Goal: Information Seeking & Learning: Learn about a topic

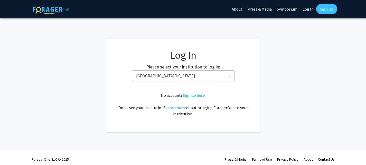
select select "31"
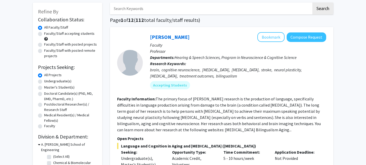
scroll to position [26, 0]
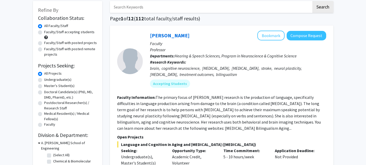
click at [44, 80] on label "Undergraduate(s)" at bounding box center [57, 79] width 27 height 5
click at [44, 80] on input "Undergraduate(s)" at bounding box center [45, 78] width 3 height 3
radio input "true"
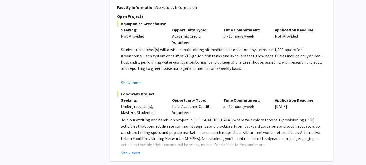
scroll to position [1749, 0]
click at [137, 149] on button "Show more" at bounding box center [131, 152] width 20 height 6
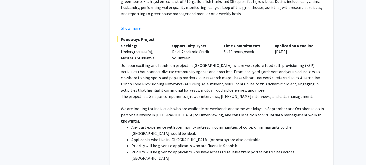
scroll to position [1803, 0]
click at [243, 62] on p "Join our exciting and hands-on project in [GEOGRAPHIC_DATA], where we explore f…" at bounding box center [223, 77] width 205 height 31
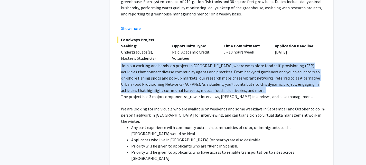
drag, startPoint x: 243, startPoint y: 40, endPoint x: 244, endPoint y: 57, distance: 16.5
click at [244, 62] on p "Join our exciting and hands-on project in [GEOGRAPHIC_DATA], where we explore f…" at bounding box center [223, 77] width 205 height 31
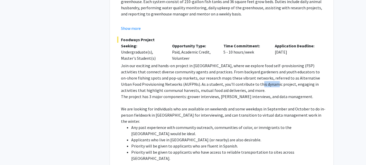
click at [244, 62] on p "Join our exciting and hands-on project in [GEOGRAPHIC_DATA], where we explore f…" at bounding box center [223, 77] width 205 height 31
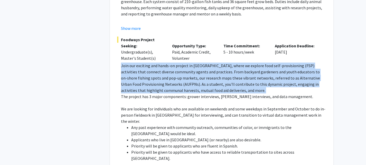
drag, startPoint x: 244, startPoint y: 57, endPoint x: 238, endPoint y: 43, distance: 14.6
click at [238, 62] on p "Join our exciting and hands-on project in [GEOGRAPHIC_DATA], where we explore f…" at bounding box center [223, 77] width 205 height 31
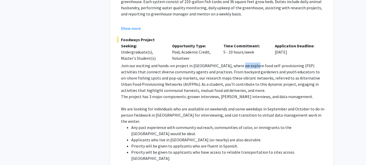
click at [238, 62] on p "Join our exciting and hands-on project in [GEOGRAPHIC_DATA], where we explore f…" at bounding box center [223, 77] width 205 height 31
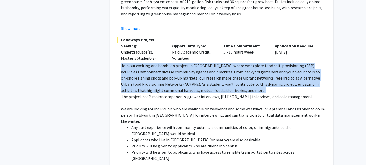
drag, startPoint x: 238, startPoint y: 43, endPoint x: 244, endPoint y: 47, distance: 7.0
click at [244, 62] on p "Join our exciting and hands-on project in [GEOGRAPHIC_DATA], where we explore f…" at bounding box center [223, 77] width 205 height 31
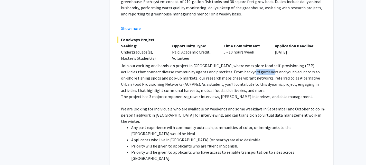
click at [244, 62] on p "Join our exciting and hands-on project in [GEOGRAPHIC_DATA], where we explore f…" at bounding box center [223, 77] width 205 height 31
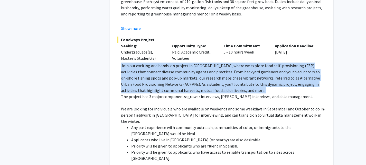
drag, startPoint x: 244, startPoint y: 47, endPoint x: 249, endPoint y: 50, distance: 5.3
click at [249, 62] on p "Join our exciting and hands-on project in [GEOGRAPHIC_DATA], where we explore f…" at bounding box center [223, 77] width 205 height 31
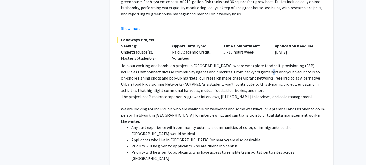
click at [249, 62] on p "Join our exciting and hands-on project in [GEOGRAPHIC_DATA], where we explore f…" at bounding box center [223, 77] width 205 height 31
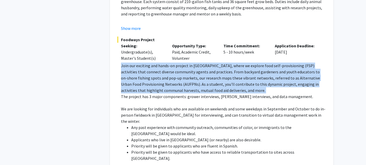
drag, startPoint x: 249, startPoint y: 50, endPoint x: 238, endPoint y: 54, distance: 11.5
click at [238, 62] on p "Join our exciting and hands-on project in [GEOGRAPHIC_DATA], where we explore f…" at bounding box center [223, 77] width 205 height 31
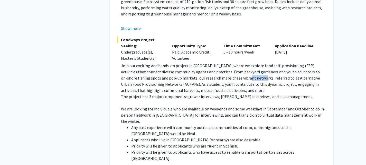
click at [238, 62] on p "Join our exciting and hands-on project in [GEOGRAPHIC_DATA], where we explore f…" at bounding box center [223, 77] width 205 height 31
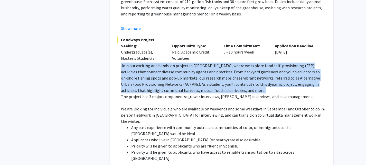
drag, startPoint x: 238, startPoint y: 54, endPoint x: 240, endPoint y: 65, distance: 12.0
click at [240, 65] on p "Join our exciting and hands-on project in [GEOGRAPHIC_DATA], where we explore f…" at bounding box center [223, 77] width 205 height 31
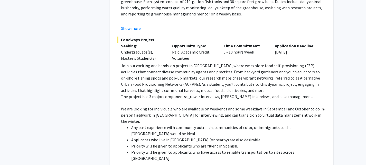
click at [242, 93] on p "The project has 3 major components: grower interviews, [PERSON_NAME] interviews…" at bounding box center [223, 96] width 205 height 6
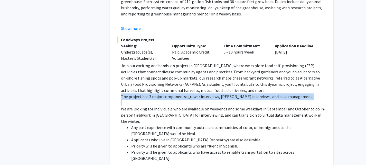
drag, startPoint x: 242, startPoint y: 72, endPoint x: 246, endPoint y: 72, distance: 4.9
click at [246, 93] on p "The project has 3 major components: grower interviews, [PERSON_NAME] interviews…" at bounding box center [223, 96] width 205 height 6
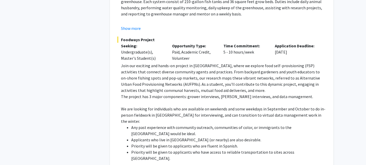
click at [233, 105] on p "We are looking for individuals who are available on weekends and some weekdays …" at bounding box center [223, 114] width 205 height 18
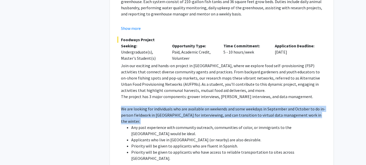
drag, startPoint x: 233, startPoint y: 84, endPoint x: 217, endPoint y: 86, distance: 16.0
click at [217, 105] on p "We are looking for individuals who are available on weekends and some weekdays …" at bounding box center [223, 114] width 205 height 18
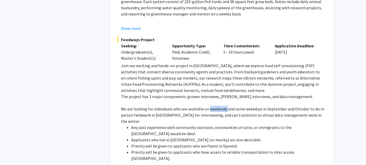
click at [217, 105] on p "We are looking for individuals who are available on weekends and some weekdays …" at bounding box center [223, 114] width 205 height 18
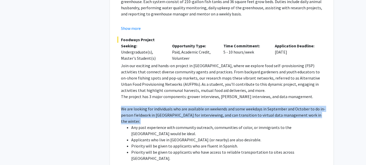
drag, startPoint x: 217, startPoint y: 86, endPoint x: 191, endPoint y: 89, distance: 26.4
click at [191, 105] on p "We are looking for individuals who are available on weekends and some weekdays …" at bounding box center [223, 114] width 205 height 18
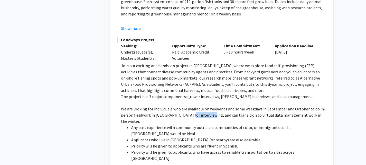
click at [191, 105] on p "We are looking for individuals who are available on weekends and some weekdays …" at bounding box center [223, 114] width 205 height 18
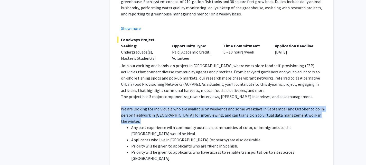
drag, startPoint x: 191, startPoint y: 89, endPoint x: 205, endPoint y: 82, distance: 15.5
click at [205, 105] on p "We are looking for individuals who are available on weekends and some weekdays …" at bounding box center [223, 114] width 205 height 18
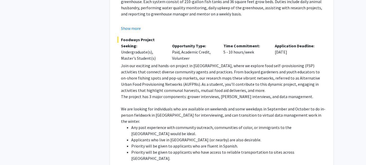
click at [205, 105] on p "We are looking for individuals who are available on weekends and some weekdays …" at bounding box center [223, 114] width 205 height 18
drag, startPoint x: 205, startPoint y: 82, endPoint x: 213, endPoint y: 84, distance: 8.4
click at [213, 105] on p "We are looking for individuals who are available on weekends and some weekdays …" at bounding box center [223, 114] width 205 height 18
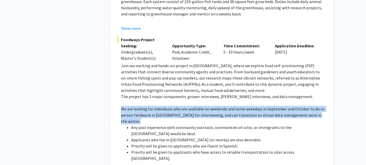
drag, startPoint x: 213, startPoint y: 84, endPoint x: 219, endPoint y: 86, distance: 6.1
click at [219, 105] on p "We are looking for individuals who are available on weekends and some weekdays …" at bounding box center [223, 114] width 205 height 18
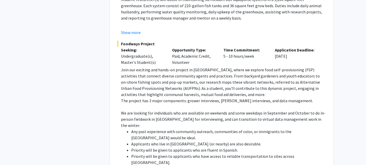
scroll to position [1802, 0]
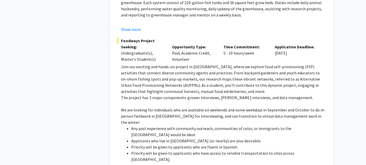
click at [219, 107] on p "We are looking for individuals who are available on weekends and some weekdays …" at bounding box center [223, 116] width 205 height 18
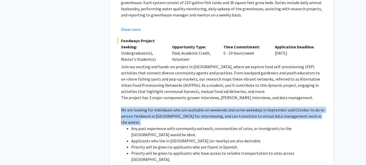
drag, startPoint x: 219, startPoint y: 86, endPoint x: 229, endPoint y: 86, distance: 10.0
click at [229, 107] on p "We are looking for individuals who are available on weekends and some weekdays …" at bounding box center [223, 116] width 205 height 18
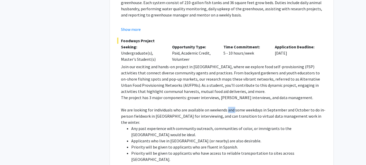
click at [229, 107] on p "We are looking for individuals who are available on weekends and some weekdays …" at bounding box center [223, 116] width 205 height 18
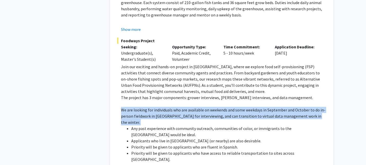
drag, startPoint x: 229, startPoint y: 86, endPoint x: 233, endPoint y: 90, distance: 5.8
click at [233, 107] on p "We are looking for individuals who are available on weekends and some weekdays …" at bounding box center [223, 116] width 205 height 18
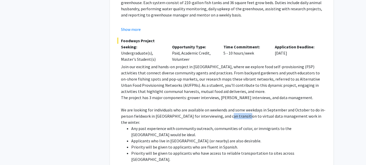
click at [233, 107] on p "We are looking for individuals who are available on weekends and some weekdays …" at bounding box center [223, 116] width 205 height 18
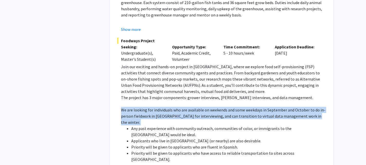
drag, startPoint x: 233, startPoint y: 90, endPoint x: 239, endPoint y: 87, distance: 7.2
click at [239, 107] on p "We are looking for individuals who are available on weekends and some weekdays …" at bounding box center [223, 116] width 205 height 18
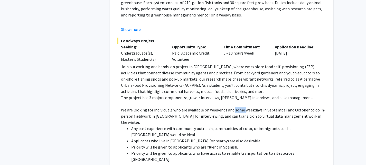
click at [239, 107] on p "We are looking for individuals who are available on weekends and some weekdays …" at bounding box center [223, 116] width 205 height 18
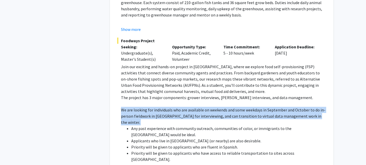
drag, startPoint x: 239, startPoint y: 87, endPoint x: 242, endPoint y: 91, distance: 4.6
click at [242, 107] on p "We are looking for individuals who are available on weekends and some weekdays …" at bounding box center [223, 116] width 205 height 18
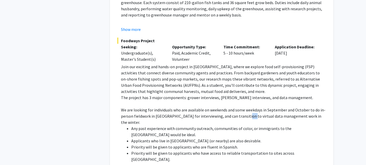
click at [242, 107] on p "We are looking for individuals who are available on weekends and some weekdays …" at bounding box center [223, 116] width 205 height 18
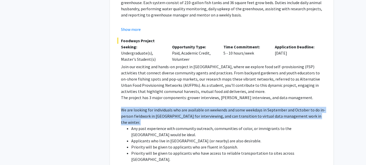
drag, startPoint x: 242, startPoint y: 91, endPoint x: 228, endPoint y: 86, distance: 14.4
click at [228, 107] on p "We are looking for individuals who are available on weekends and some weekdays …" at bounding box center [223, 116] width 205 height 18
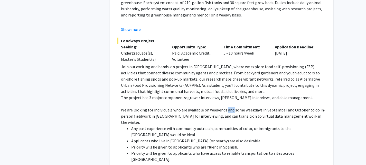
click at [228, 107] on p "We are looking for individuals who are available on weekends and some weekdays …" at bounding box center [223, 116] width 205 height 18
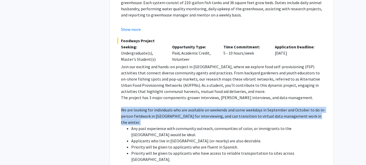
drag, startPoint x: 228, startPoint y: 86, endPoint x: 232, endPoint y: 92, distance: 6.9
click at [232, 107] on p "We are looking for individuals who are available on weekends and some weekdays …" at bounding box center [223, 116] width 205 height 18
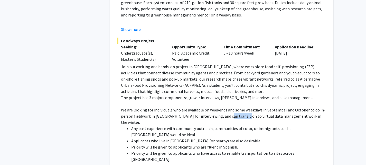
click at [232, 107] on p "We are looking for individuals who are available on weekends and some weekdays …" at bounding box center [223, 116] width 205 height 18
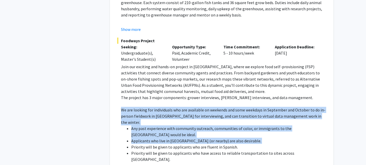
drag, startPoint x: 232, startPoint y: 92, endPoint x: 234, endPoint y: 102, distance: 10.2
click at [234, 102] on div "Join our exciting and hands-on project in [GEOGRAPHIC_DATA], where we explore f…" at bounding box center [223, 112] width 205 height 99
click at [234, 137] on li "Applicants who live in [GEOGRAPHIC_DATA] (or nearby) are also desirable." at bounding box center [228, 140] width 195 height 6
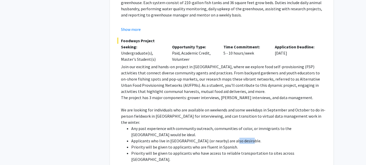
click at [234, 137] on li "Applicants who live in [GEOGRAPHIC_DATA] (or nearby) are also desirable." at bounding box center [228, 140] width 195 height 6
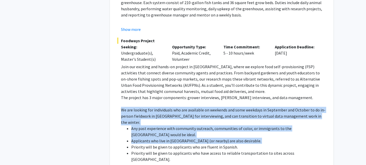
drag, startPoint x: 234, startPoint y: 102, endPoint x: 225, endPoint y: 89, distance: 15.8
click at [225, 89] on div "Join our exciting and hands-on project in [GEOGRAPHIC_DATA], where we explore f…" at bounding box center [223, 112] width 205 height 99
click at [225, 107] on p "We are looking for individuals who are available on weekends and some weekdays …" at bounding box center [223, 116] width 205 height 18
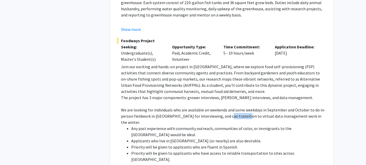
click at [225, 107] on p "We are looking for individuals who are available on weekends and some weekdays …" at bounding box center [223, 116] width 205 height 18
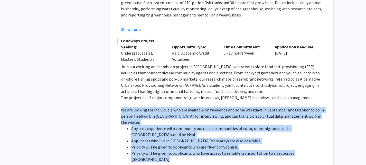
drag, startPoint x: 225, startPoint y: 89, endPoint x: 234, endPoint y: 113, distance: 25.7
click at [234, 113] on div "Join our exciting and hands-on project in [GEOGRAPHIC_DATA], where we explore f…" at bounding box center [223, 112] width 205 height 99
click at [234, 150] on li "Priority will be given to applicants who have access to reliable transportation…" at bounding box center [228, 156] width 195 height 12
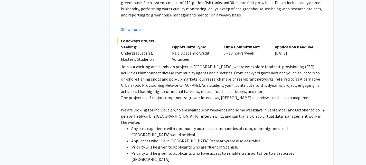
click at [234, 150] on li "Priority will be given to applicants who have access to reliable transportation…" at bounding box center [228, 156] width 195 height 12
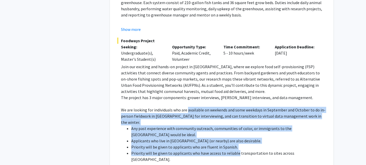
drag, startPoint x: 234, startPoint y: 113, endPoint x: 199, endPoint y: 84, distance: 45.5
click at [199, 84] on div "Join our exciting and hands-on project in [GEOGRAPHIC_DATA], where we explore f…" at bounding box center [223, 112] width 205 height 99
click at [199, 107] on p "We are looking for individuals who are available on weekends and some weekdays …" at bounding box center [223, 116] width 205 height 18
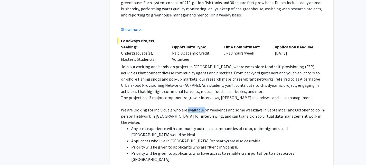
click at [199, 107] on p "We are looking for individuals who are available on weekends and some weekdays …" at bounding box center [223, 116] width 205 height 18
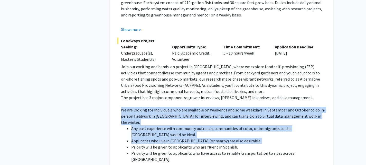
drag, startPoint x: 199, startPoint y: 84, endPoint x: 215, endPoint y: 104, distance: 26.1
click at [215, 104] on div "Join our exciting and hands-on project in [GEOGRAPHIC_DATA], where we explore f…" at bounding box center [223, 112] width 205 height 99
click at [215, 137] on li "Applicants who live in [GEOGRAPHIC_DATA] (or nearby) are also desirable." at bounding box center [228, 140] width 195 height 6
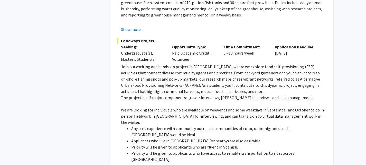
click at [217, 150] on li "Priority will be given to applicants who have access to reliable transportation…" at bounding box center [228, 156] width 195 height 12
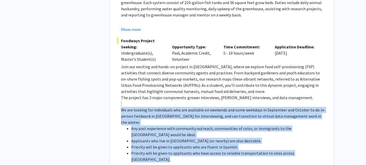
drag, startPoint x: 217, startPoint y: 116, endPoint x: 189, endPoint y: 76, distance: 48.4
click at [189, 76] on div "Join our exciting and hands-on project in [GEOGRAPHIC_DATA], where we explore f…" at bounding box center [223, 112] width 205 height 99
click at [189, 100] on p at bounding box center [223, 103] width 205 height 6
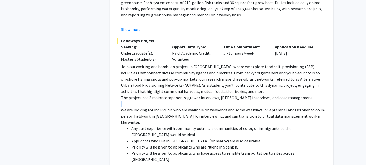
click at [189, 100] on p at bounding box center [223, 103] width 205 height 6
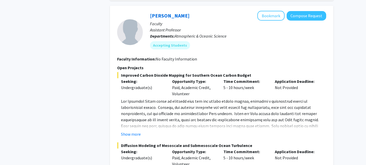
scroll to position [1977, 0]
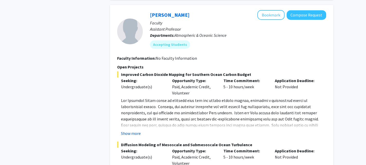
click at [133, 130] on button "Show more" at bounding box center [131, 133] width 20 height 6
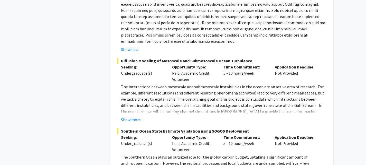
scroll to position [2092, 0]
click at [135, 116] on button "Show more" at bounding box center [131, 119] width 20 height 6
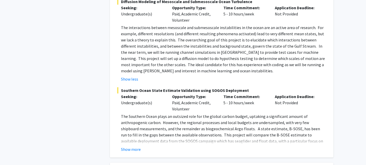
scroll to position [2151, 0]
click at [133, 145] on button "Show more" at bounding box center [131, 148] width 20 height 6
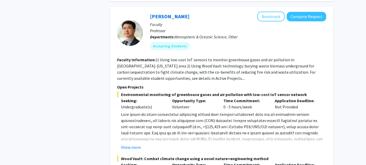
scroll to position [2326, 0]
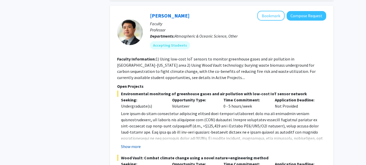
click at [136, 143] on button "Show more" at bounding box center [131, 146] width 20 height 6
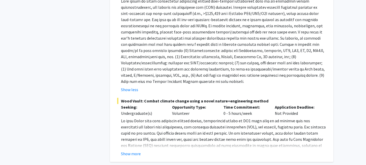
scroll to position [2439, 0]
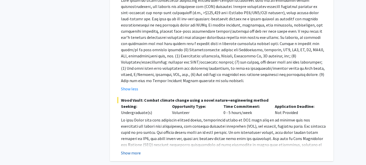
click at [128, 149] on button "Show more" at bounding box center [131, 152] width 20 height 6
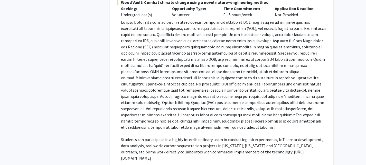
scroll to position [2537, 0]
click at [188, 23] on p at bounding box center [223, 73] width 205 height 111
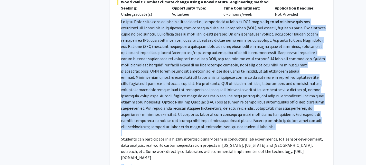
click at [188, 23] on p at bounding box center [223, 73] width 205 height 111
click at [204, 39] on p at bounding box center [223, 73] width 205 height 111
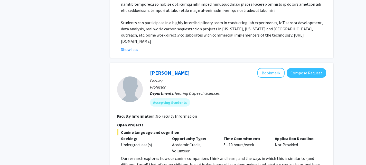
scroll to position [2718, 0]
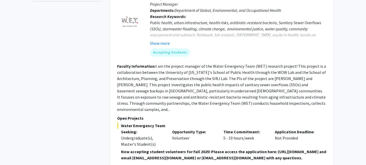
scroll to position [276, 0]
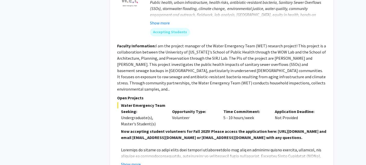
click at [200, 70] on fg-read-more "I am the project manager of the Water Emergency Team (WET) research project! Th…" at bounding box center [221, 67] width 209 height 48
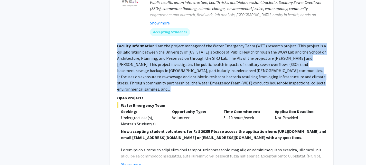
drag, startPoint x: 200, startPoint y: 70, endPoint x: 211, endPoint y: 73, distance: 11.9
click at [211, 73] on section "Faculty Information: I am the project manager of the Water Emergency Team (WET)…" at bounding box center [221, 67] width 209 height 49
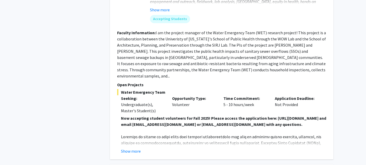
scroll to position [289, 0]
click at [135, 154] on div "[PERSON_NAME] Bookmark Compose Request Faculty Project Manager Departments: Dep…" at bounding box center [221, 52] width 223 height 212
click at [140, 148] on div "Show more" at bounding box center [223, 150] width 205 height 6
click at [139, 150] on button "Show more" at bounding box center [131, 150] width 20 height 6
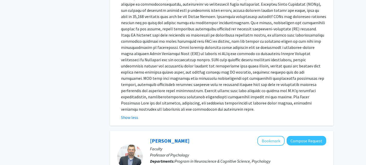
scroll to position [428, 0]
click at [198, 93] on p at bounding box center [223, 53] width 205 height 117
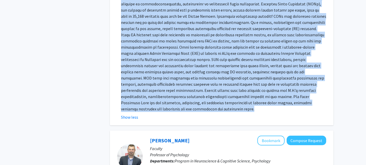
click at [198, 93] on p at bounding box center [223, 53] width 205 height 117
click at [218, 82] on p at bounding box center [223, 53] width 205 height 117
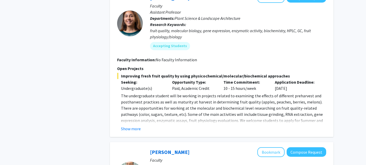
scroll to position [964, 0]
click at [136, 125] on button "Show more" at bounding box center [131, 128] width 20 height 6
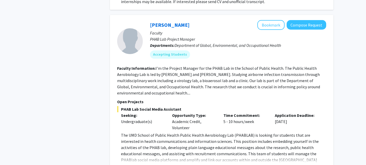
scroll to position [1299, 0]
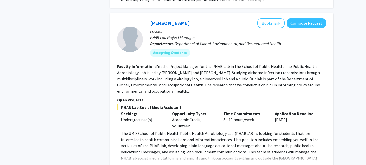
click at [134, 163] on button "Show more" at bounding box center [131, 166] width 20 height 6
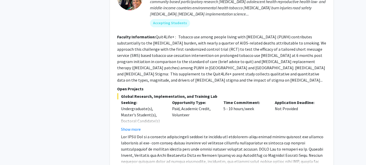
scroll to position [1569, 0]
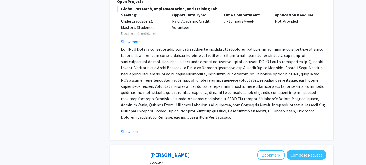
scroll to position [1656, 0]
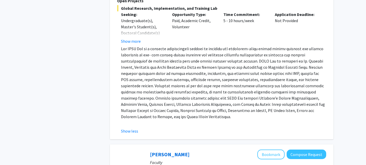
click at [192, 66] on span at bounding box center [223, 82] width 204 height 73
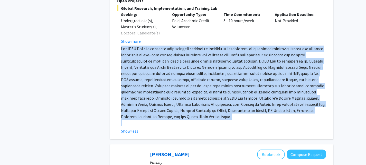
click at [192, 66] on span at bounding box center [223, 82] width 204 height 73
click at [204, 55] on span at bounding box center [223, 82] width 204 height 73
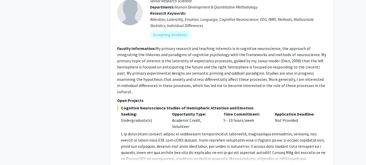
scroll to position [2078, 0]
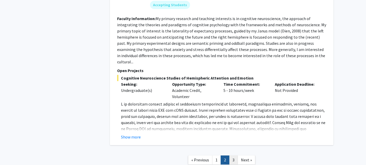
click at [231, 155] on link "3" at bounding box center [233, 159] width 9 height 9
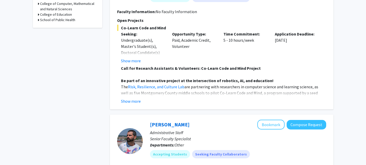
scroll to position [229, 0]
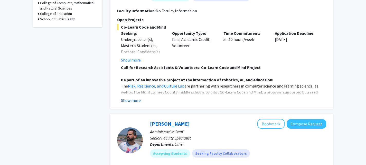
click at [133, 101] on button "Show more" at bounding box center [131, 100] width 20 height 6
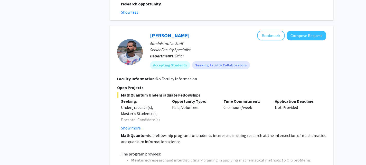
scroll to position [546, 0]
click at [190, 98] on div "Opportunity Type: Paid, Volunteer" at bounding box center [193, 114] width 51 height 33
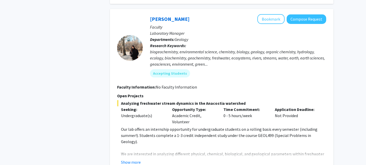
scroll to position [718, 0]
click at [141, 150] on p "We are interested in analyzing different physical, chemical, biological, and ge…" at bounding box center [223, 162] width 205 height 25
click at [141, 158] on div "Show more" at bounding box center [223, 161] width 205 height 6
click at [138, 158] on button "Show more" at bounding box center [131, 161] width 20 height 6
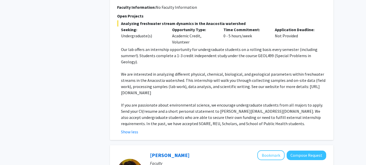
scroll to position [798, 0]
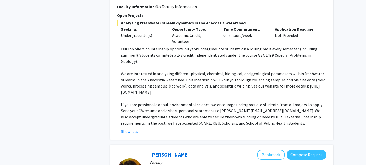
click at [214, 101] on p "If you are passionate about environmental science, we encourage undergraduate s…" at bounding box center [223, 113] width 205 height 25
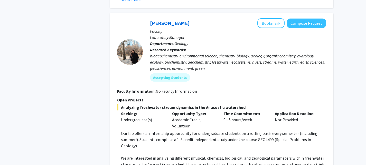
scroll to position [713, 0]
click at [267, 18] on button "Bookmark" at bounding box center [270, 23] width 27 height 10
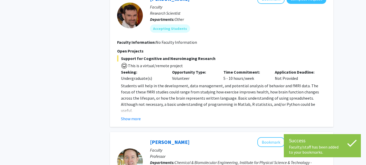
scroll to position [953, 0]
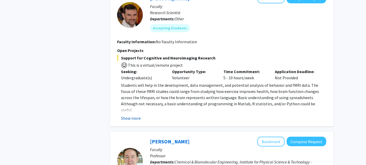
click at [129, 115] on button "Show more" at bounding box center [131, 118] width 20 height 6
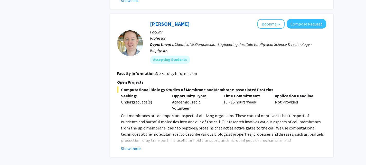
scroll to position [1084, 0]
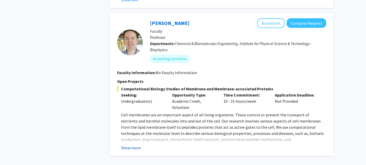
click at [136, 144] on button "Show more" at bounding box center [131, 147] width 20 height 6
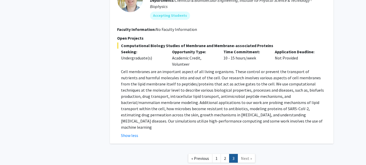
scroll to position [1132, 0]
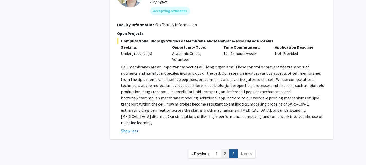
click at [226, 149] on link "2" at bounding box center [224, 153] width 9 height 9
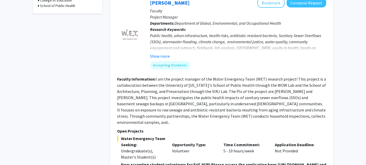
scroll to position [243, 0]
click at [163, 57] on button "Show more" at bounding box center [160, 56] width 20 height 6
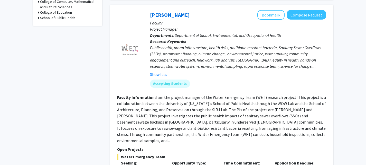
scroll to position [230, 0]
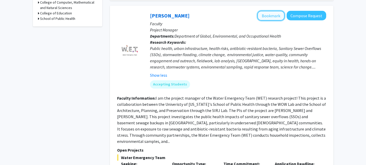
click at [268, 17] on button "Bookmark" at bounding box center [270, 16] width 27 height 10
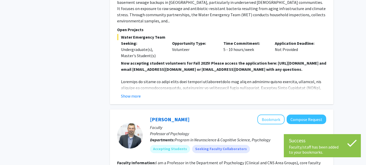
scroll to position [350, 0]
click at [136, 95] on button "Show more" at bounding box center [131, 95] width 20 height 6
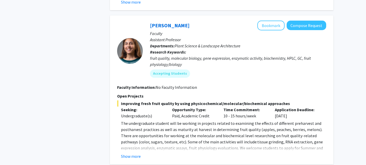
scroll to position [953, 0]
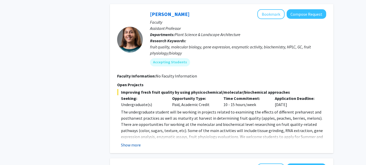
click at [137, 141] on button "Show more" at bounding box center [131, 144] width 20 height 6
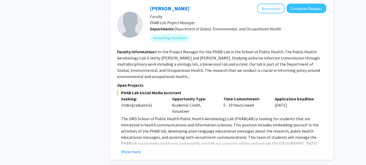
scroll to position [1320, 0]
click at [136, 148] on button "Show more" at bounding box center [131, 151] width 20 height 6
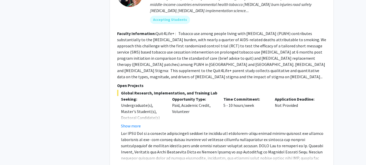
scroll to position [1581, 0]
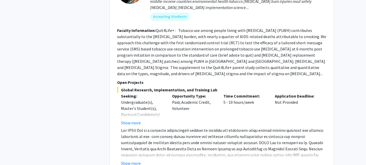
click at [142, 160] on div "Show more" at bounding box center [223, 163] width 205 height 6
click at [139, 160] on button "Show more" at bounding box center [131, 163] width 20 height 6
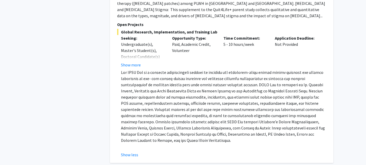
scroll to position [1640, 0]
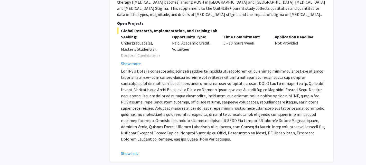
click at [202, 78] on span at bounding box center [223, 104] width 204 height 73
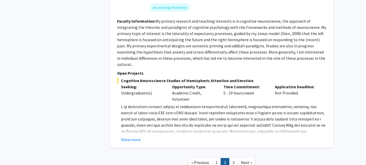
scroll to position [2082, 0]
click at [215, 157] on link "1" at bounding box center [216, 161] width 9 height 9
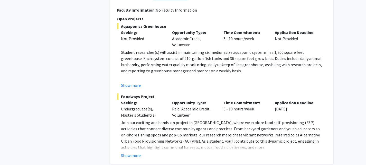
scroll to position [1747, 0]
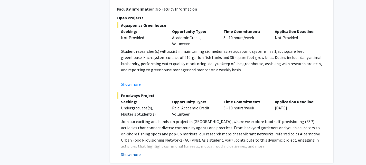
click at [140, 151] on button "Show more" at bounding box center [131, 154] width 20 height 6
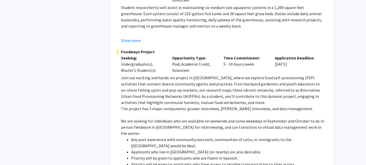
scroll to position [1796, 0]
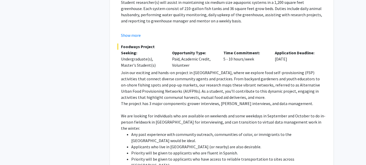
click at [228, 69] on p "Join our exciting and hands-on project in [GEOGRAPHIC_DATA], where we explore f…" at bounding box center [223, 84] width 205 height 31
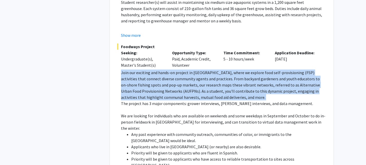
drag, startPoint x: 228, startPoint y: 69, endPoint x: 218, endPoint y: 61, distance: 12.7
click at [218, 69] on p "Join our exciting and hands-on project in [GEOGRAPHIC_DATA], where we explore f…" at bounding box center [223, 84] width 205 height 31
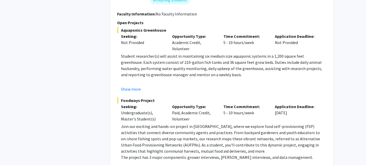
scroll to position [1743, 0]
click at [137, 85] on button "Show more" at bounding box center [131, 88] width 20 height 6
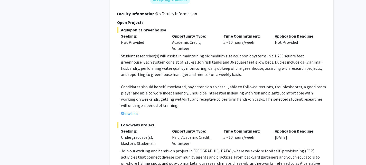
click at [196, 83] on p "Candidates should be self-motivated, pay attention to detail, able to follow di…" at bounding box center [223, 95] width 205 height 25
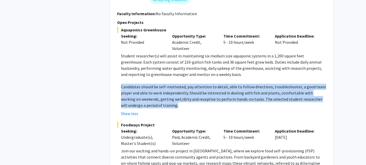
drag, startPoint x: 196, startPoint y: 72, endPoint x: 201, endPoint y: 70, distance: 4.8
click at [201, 83] on p "Candidates should be self-motivated, pay attention to detail, able to follow di…" at bounding box center [223, 95] width 205 height 25
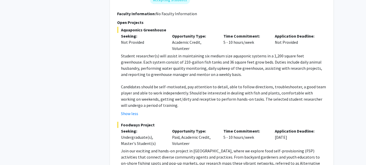
click at [207, 110] on div "Show less" at bounding box center [223, 113] width 205 height 6
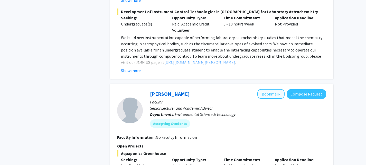
scroll to position [1619, 0]
click at [270, 89] on button "Bookmark" at bounding box center [270, 94] width 27 height 10
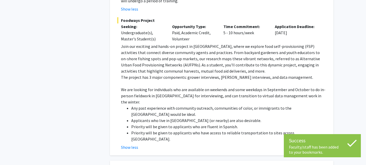
scroll to position [1847, 0]
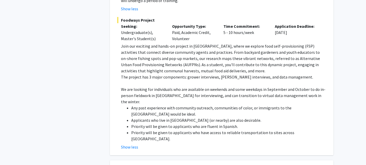
click at [202, 123] on li "Priority will be given to applicants who are fluent in Spanish." at bounding box center [228, 126] width 195 height 6
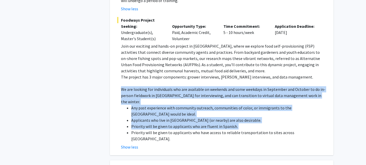
drag, startPoint x: 202, startPoint y: 87, endPoint x: 214, endPoint y: 71, distance: 20.6
click at [214, 71] on div "Join our exciting and hands-on project in [GEOGRAPHIC_DATA], where we explore f…" at bounding box center [223, 92] width 205 height 99
click at [214, 86] on p "We are looking for individuals who are available on weekends and some weekdays …" at bounding box center [223, 95] width 205 height 18
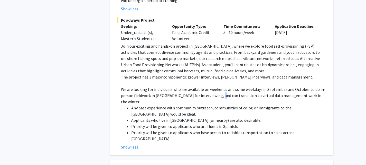
click at [214, 86] on p "We are looking for individuals who are available on weekends and some weekdays …" at bounding box center [223, 95] width 205 height 18
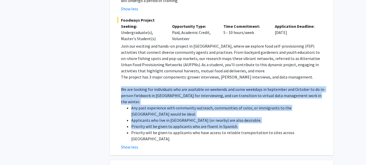
drag, startPoint x: 214, startPoint y: 71, endPoint x: 219, endPoint y: 87, distance: 17.2
click at [219, 87] on div "Join our exciting and hands-on project in [GEOGRAPHIC_DATA], where we explore f…" at bounding box center [223, 92] width 205 height 99
click at [219, 123] on li "Priority will be given to applicants who are fluent in Spanish." at bounding box center [228, 126] width 195 height 6
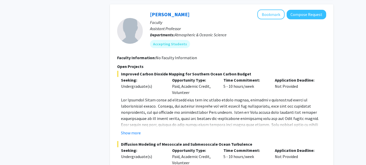
scroll to position [2003, 0]
click at [133, 129] on button "Show more" at bounding box center [131, 132] width 20 height 6
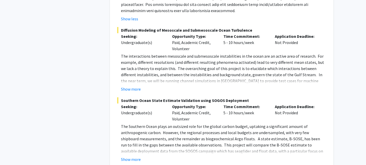
scroll to position [2147, 0]
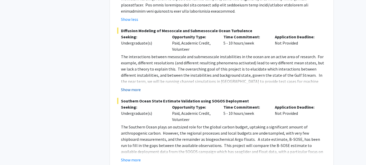
click at [137, 86] on button "Show more" at bounding box center [131, 89] width 20 height 6
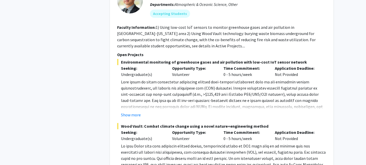
scroll to position [2383, 0]
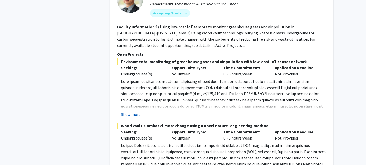
click at [132, 111] on button "Show more" at bounding box center [131, 114] width 20 height 6
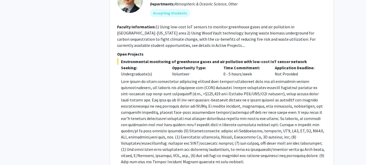
click at [199, 86] on p at bounding box center [223, 121] width 205 height 86
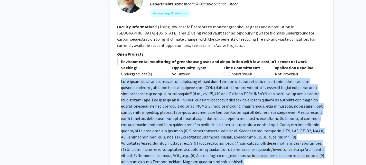
drag, startPoint x: 199, startPoint y: 86, endPoint x: 208, endPoint y: 74, distance: 15.5
click at [208, 78] on p at bounding box center [223, 121] width 205 height 86
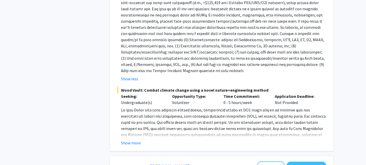
scroll to position [2474, 0]
click at [139, 139] on button "Show more" at bounding box center [131, 142] width 20 height 6
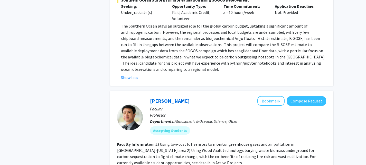
scroll to position [2263, 0]
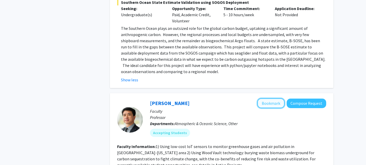
click at [269, 98] on button "Bookmark" at bounding box center [270, 103] width 27 height 10
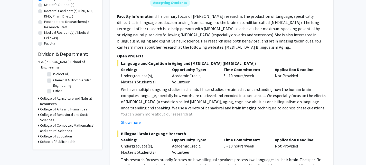
scroll to position [0, 0]
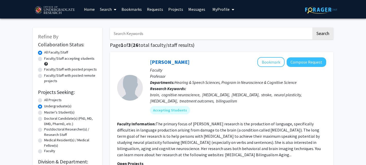
click at [86, 11] on link "Home" at bounding box center [89, 9] width 16 height 18
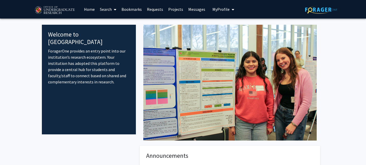
click at [129, 9] on link "Bookmarks" at bounding box center [131, 9] width 25 height 18
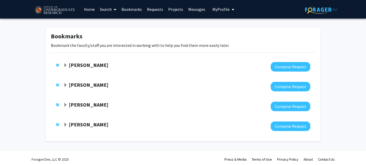
click at [66, 65] on span "Expand Ashley Mon Bookmark" at bounding box center [65, 65] width 4 height 4
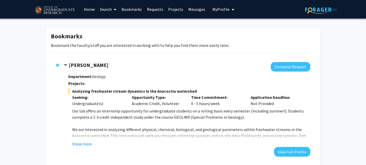
click at [66, 65] on span "Contract Ashley Mon Bookmark" at bounding box center [65, 65] width 4 height 4
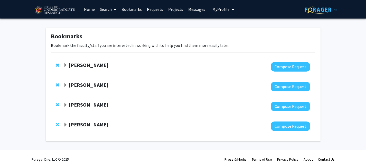
click at [65, 66] on span "Expand Ashley Mon Bookmark" at bounding box center [65, 65] width 4 height 4
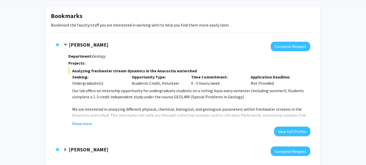
scroll to position [21, 0]
click at [90, 128] on div "Department: Geology Projects: Analyzing freshwater stream dynamics in the Anaco…" at bounding box center [189, 93] width 242 height 85
click at [84, 123] on button "Show more" at bounding box center [82, 123] width 20 height 6
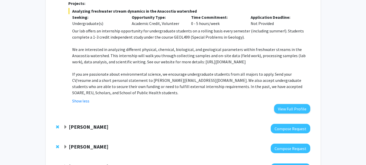
scroll to position [81, 0]
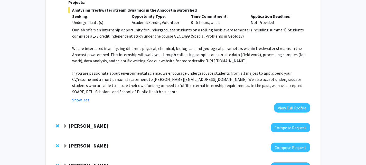
click at [128, 76] on p "If you are passionate about environmental science, we encourage undergraduate s…" at bounding box center [191, 82] width 238 height 25
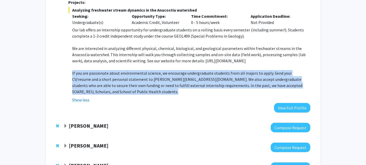
drag, startPoint x: 128, startPoint y: 76, endPoint x: 136, endPoint y: 89, distance: 15.8
click at [136, 89] on fg-read-more "Our lab offers an internship opportunity for undergraduate students on a rollin…" at bounding box center [189, 65] width 242 height 76
click at [142, 78] on p "If you are passionate about environmental science, we encourage undergraduate s…" at bounding box center [191, 82] width 238 height 25
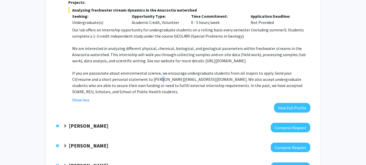
click at [142, 78] on p "If you are passionate about environmental science, we encourage undergraduate s…" at bounding box center [191, 82] width 238 height 25
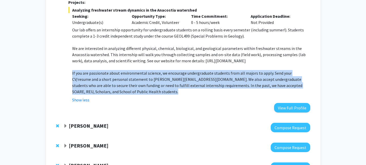
drag, startPoint x: 142, startPoint y: 78, endPoint x: 147, endPoint y: 78, distance: 5.4
click at [147, 78] on p "If you are passionate about environmental science, we encourage undergraduate s…" at bounding box center [191, 82] width 238 height 25
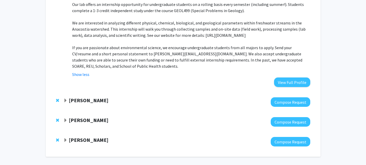
scroll to position [107, 0]
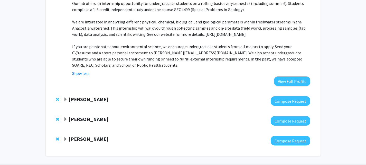
click at [64, 97] on span "Expand Shachar Gazit-Rosenthal Bookmark" at bounding box center [65, 99] width 4 height 4
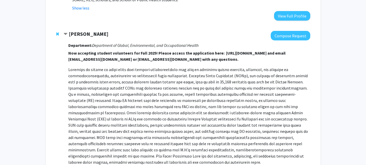
scroll to position [173, 0]
